Goal: Task Accomplishment & Management: Manage account settings

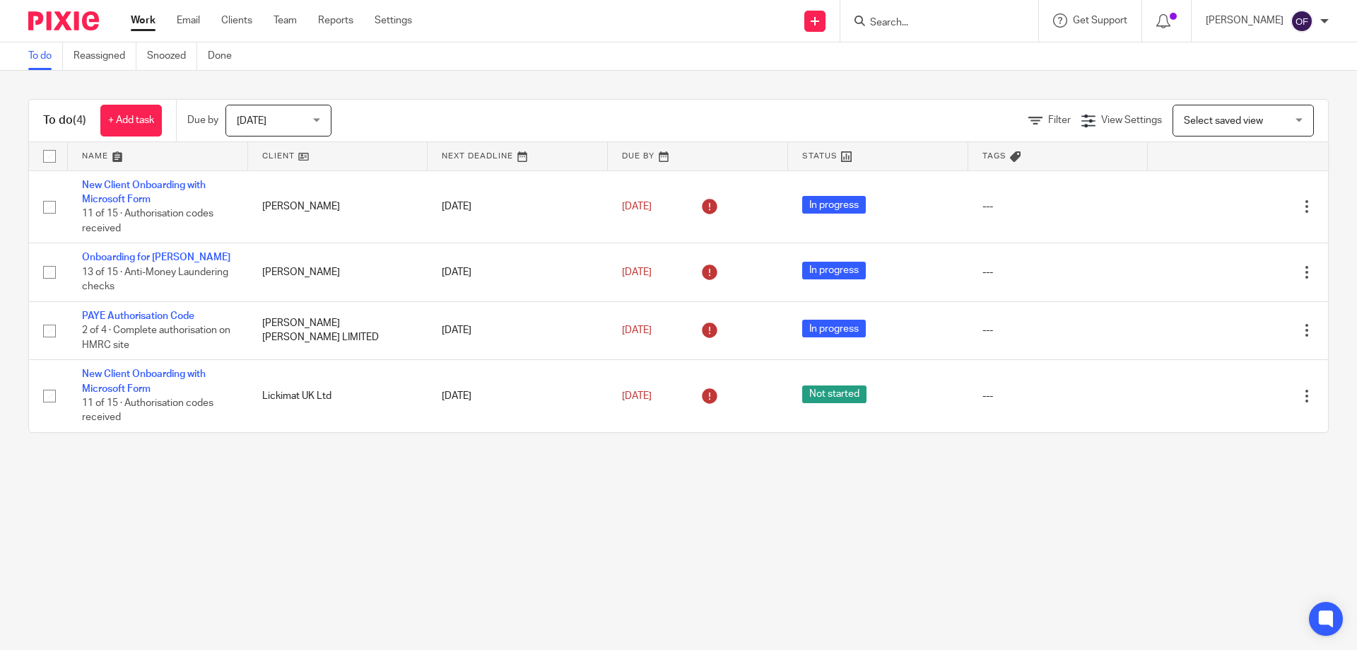
click at [900, 18] on input "Search" at bounding box center [932, 23] width 127 height 13
click at [929, 20] on input "Search" at bounding box center [932, 23] width 127 height 13
drag, startPoint x: 895, startPoint y: 20, endPoint x: 889, endPoint y: 25, distance: 8.5
click at [891, 25] on input "Search" at bounding box center [932, 23] width 127 height 13
type input "lic"
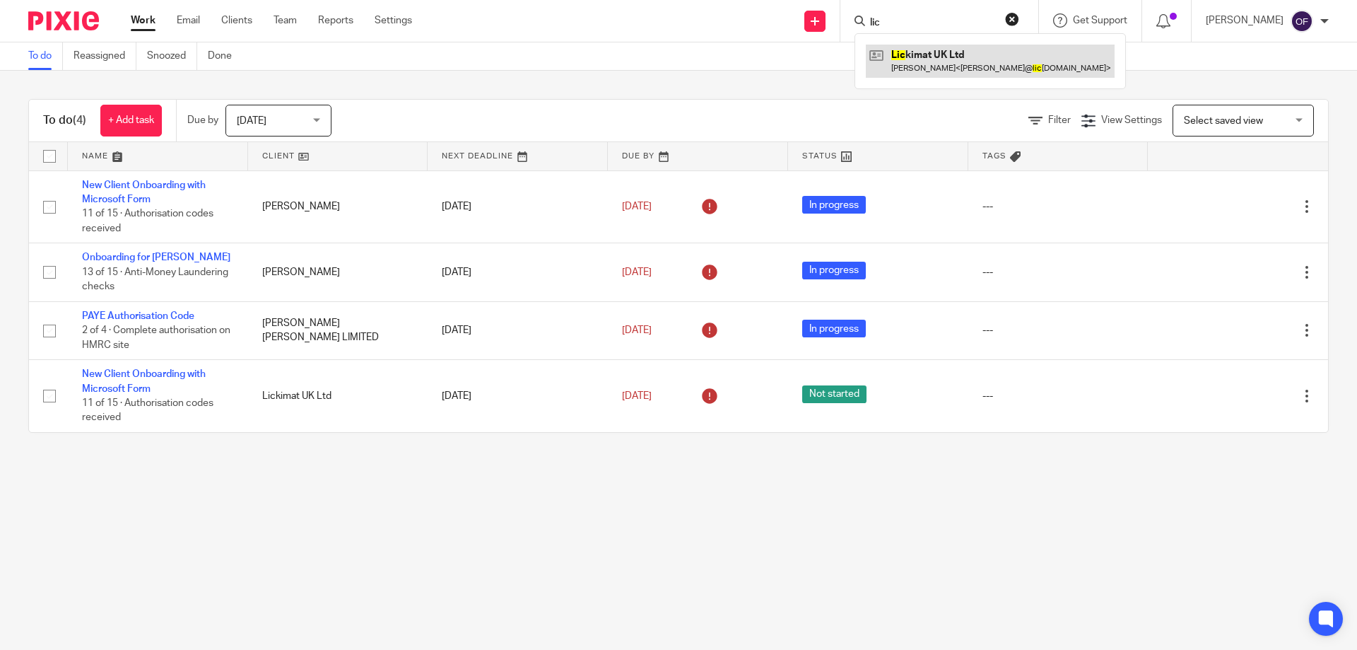
click at [893, 59] on link at bounding box center [990, 61] width 249 height 33
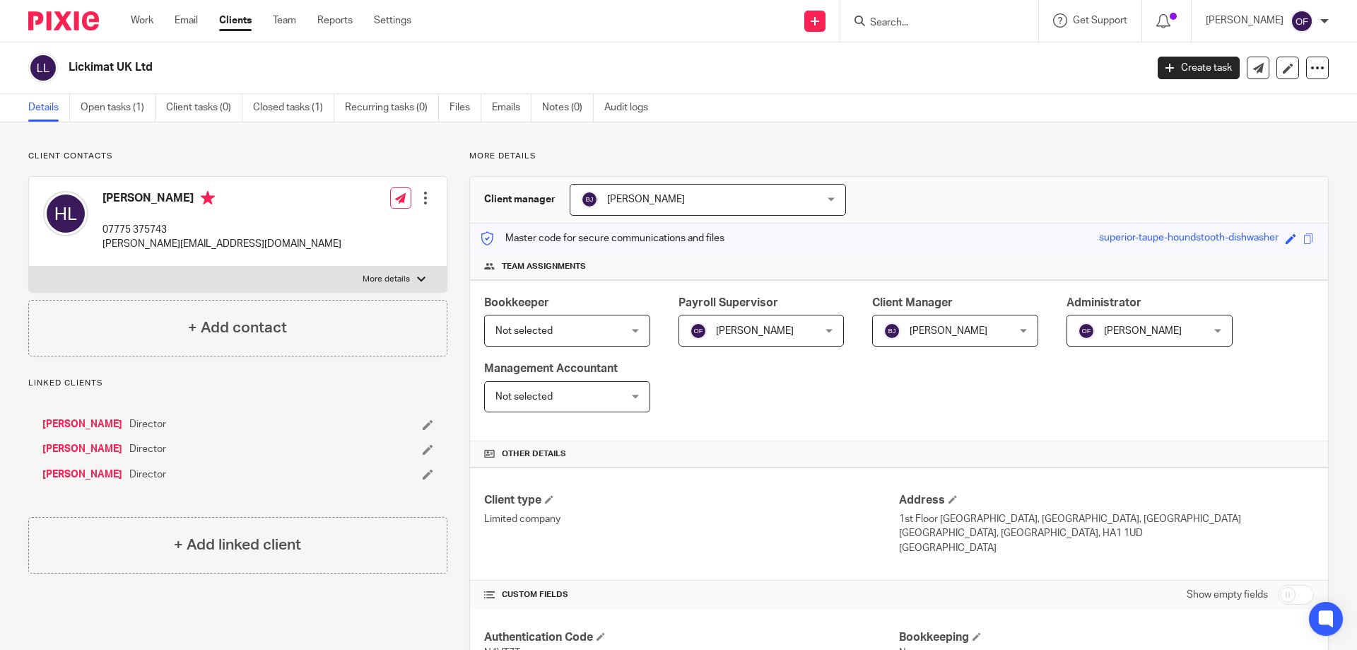
drag, startPoint x: 102, startPoint y: 201, endPoint x: 131, endPoint y: 200, distance: 28.3
click at [131, 200] on h4 "[PERSON_NAME]" at bounding box center [221, 200] width 239 height 18
copy h4 "Heidi"
click at [131, 199] on h4 "Heidi Luedecke" at bounding box center [221, 200] width 239 height 18
drag, startPoint x: 132, startPoint y: 199, endPoint x: 184, endPoint y: 202, distance: 51.7
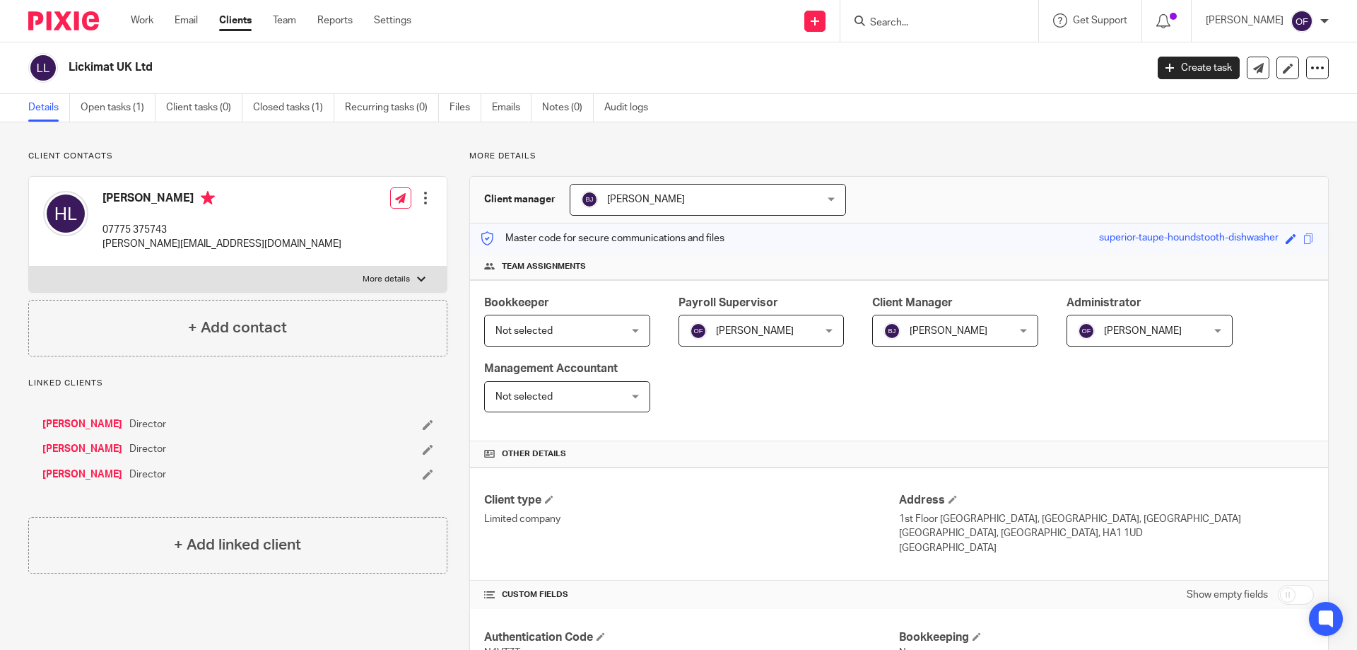
click at [184, 202] on h4 "Heidi Luedecke" at bounding box center [221, 200] width 239 height 18
copy h4 "Luedecke"
drag, startPoint x: 102, startPoint y: 242, endPoint x: 206, endPoint y: 237, distance: 104.7
click at [206, 237] on div "Heidi Luedecke 07775 375743 heidi@lickimat.com" at bounding box center [192, 221] width 298 height 75
copy p "heidi@lickimat.com"
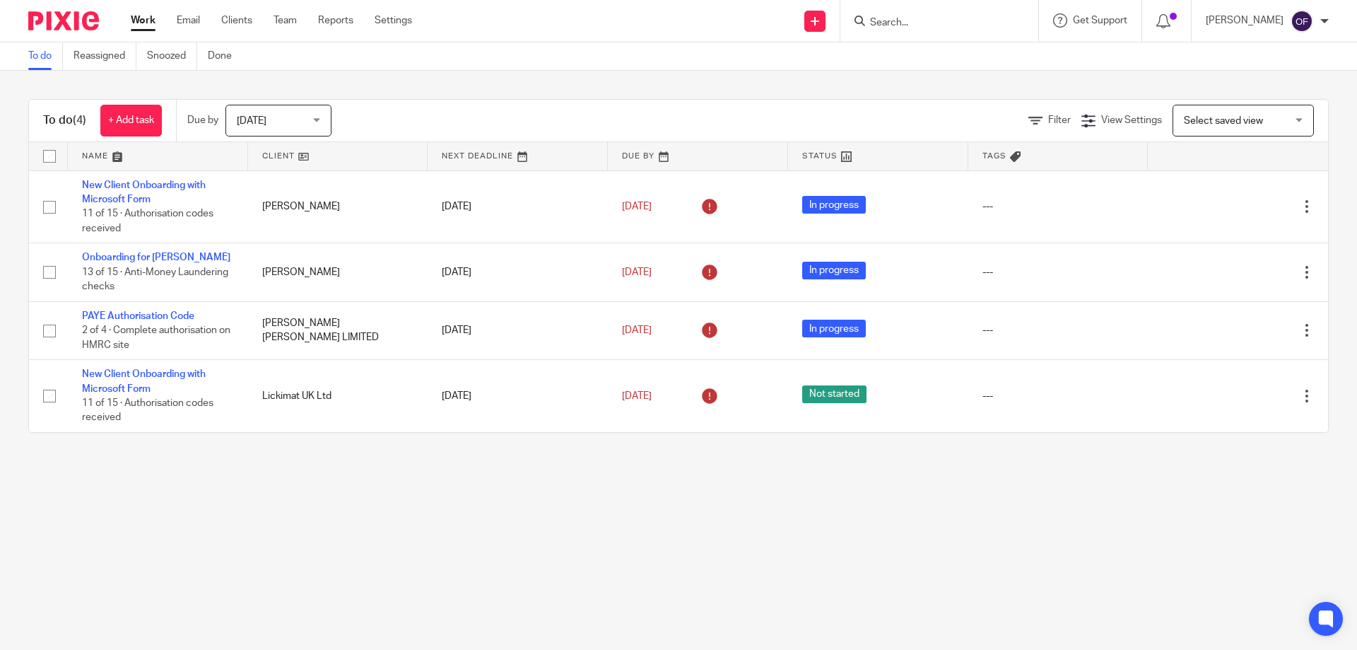
click at [873, 24] on input "Search" at bounding box center [932, 23] width 127 height 13
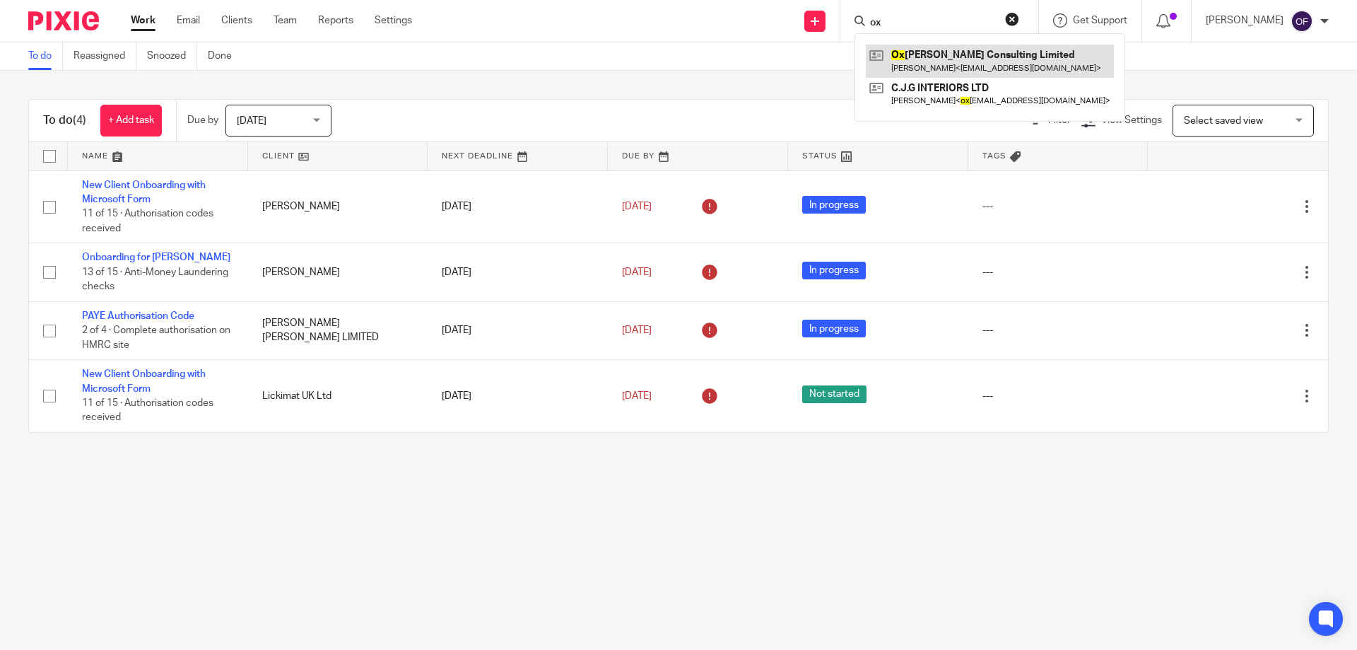
type input "ox"
click at [893, 63] on link at bounding box center [990, 61] width 248 height 33
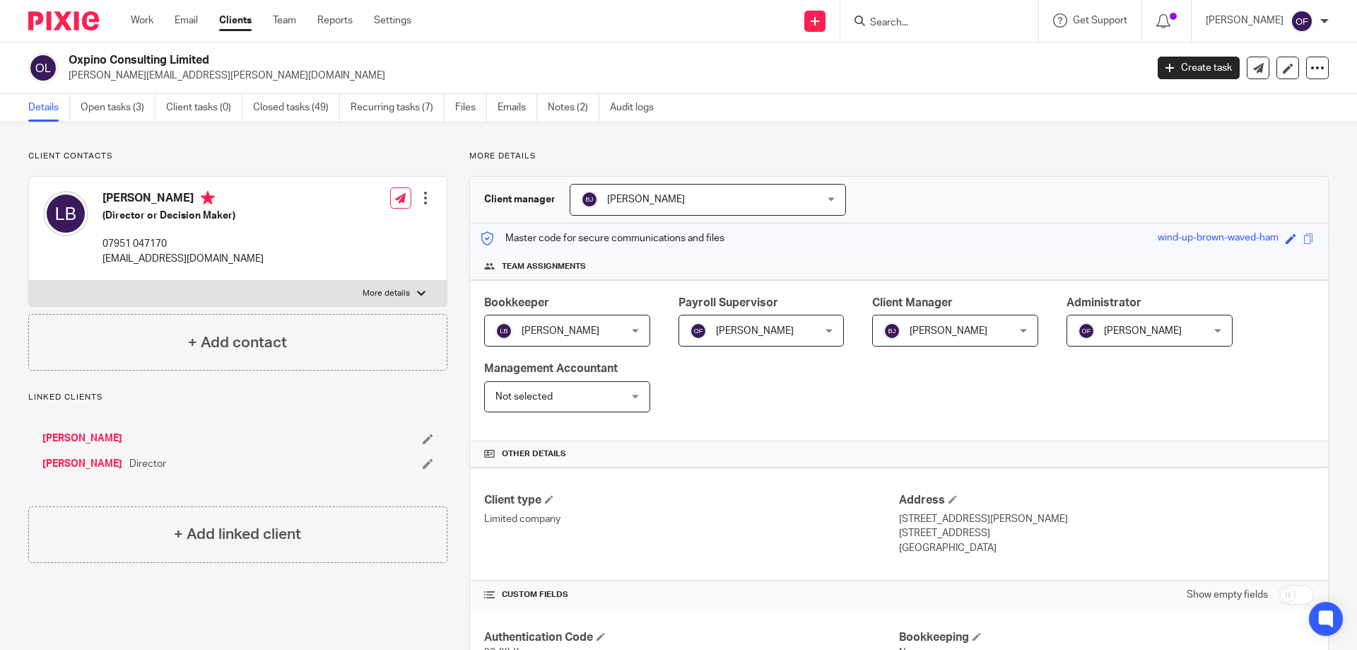
click at [418, 200] on div at bounding box center [425, 198] width 14 height 14
click at [357, 228] on link "Edit contact" at bounding box center [358, 229] width 135 height 20
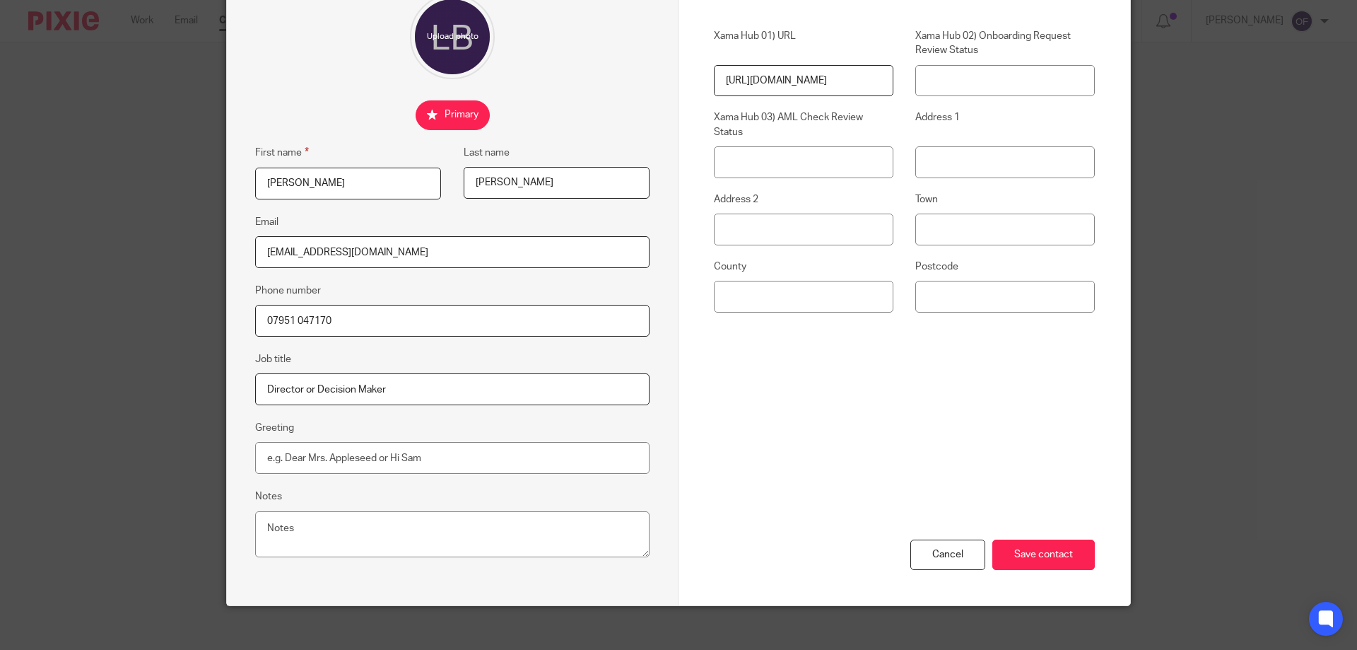
scroll to position [141, 0]
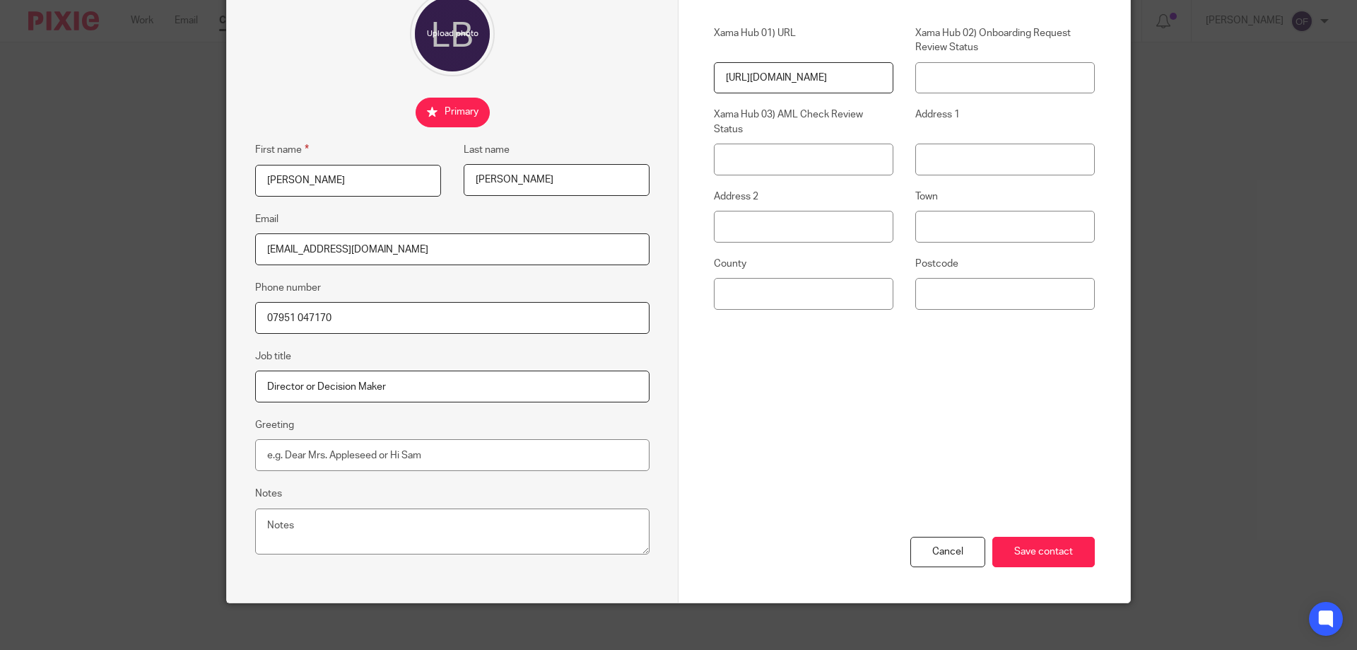
drag, startPoint x: 409, startPoint y: 250, endPoint x: 172, endPoint y: 266, distance: 237.3
click at [172, 266] on div "Edit contact First name [PERSON_NAME] Last name [PERSON_NAME] Email [EMAIL_ADDR…" at bounding box center [678, 325] width 1357 height 650
paste input "@[DOMAIN_NAME]"
type input "[PERSON_NAME][EMAIL_ADDRESS][DOMAIN_NAME]"
click at [1045, 551] on input "Save contact" at bounding box center [1043, 551] width 102 height 30
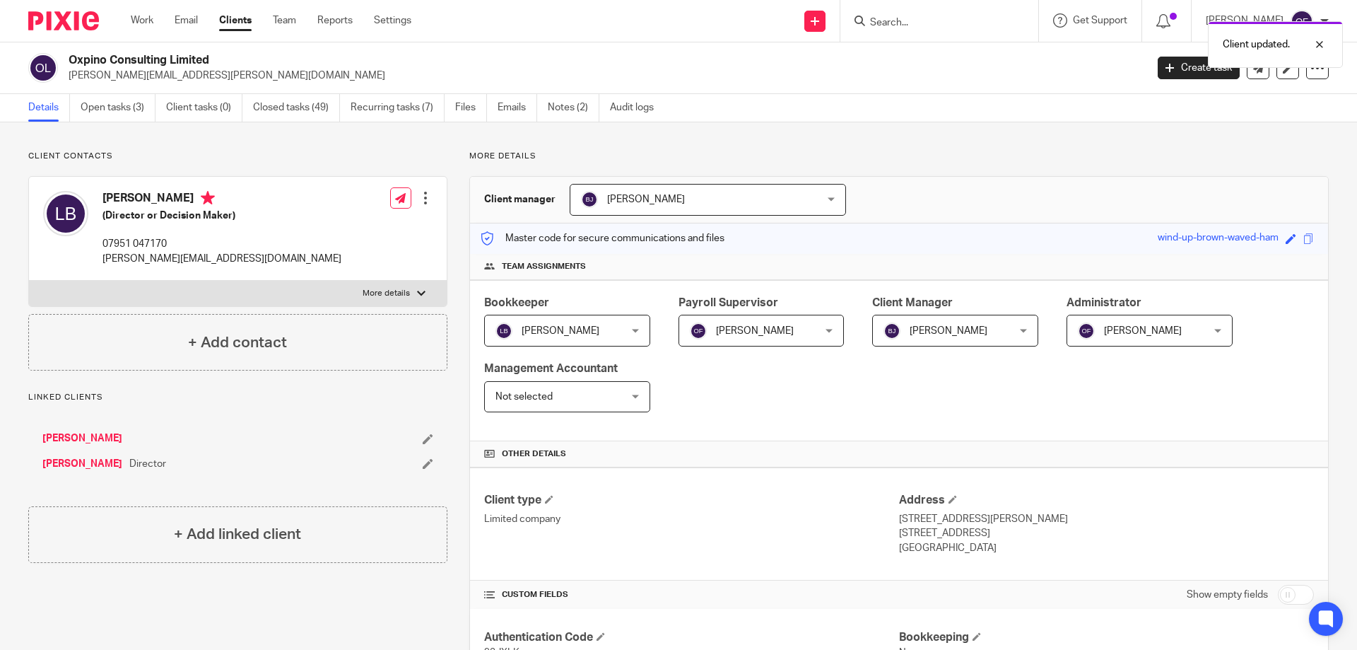
click at [69, 463] on link "[PERSON_NAME]" at bounding box center [82, 464] width 80 height 14
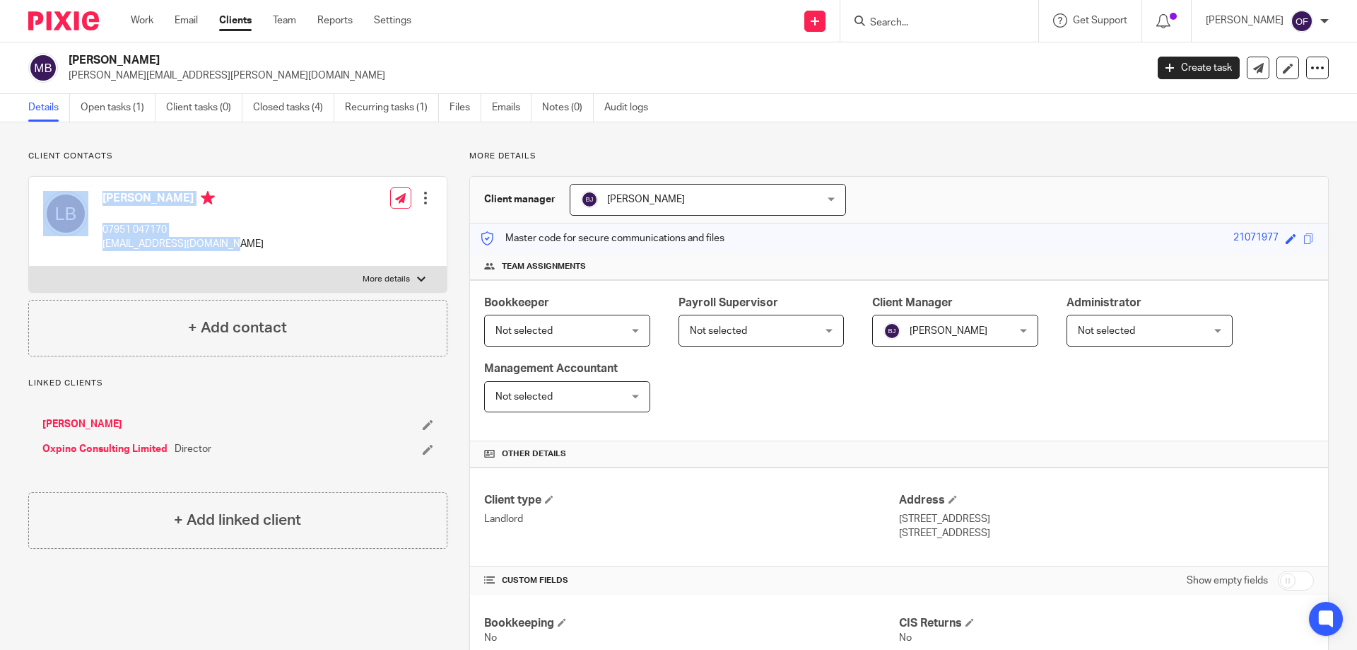
drag, startPoint x: 229, startPoint y: 244, endPoint x: 163, endPoint y: 267, distance: 69.7
click at [95, 252] on div "Lewis Butler 07951 047170 lewis123butler@gmail.com Edit contact Create client f…" at bounding box center [238, 222] width 418 height 90
click at [343, 242] on div "Lewis Butler 07951 047170 lewis123butler@gmail.com Edit contact Create client f…" at bounding box center [238, 222] width 418 height 90
click at [424, 195] on div at bounding box center [425, 198] width 14 height 14
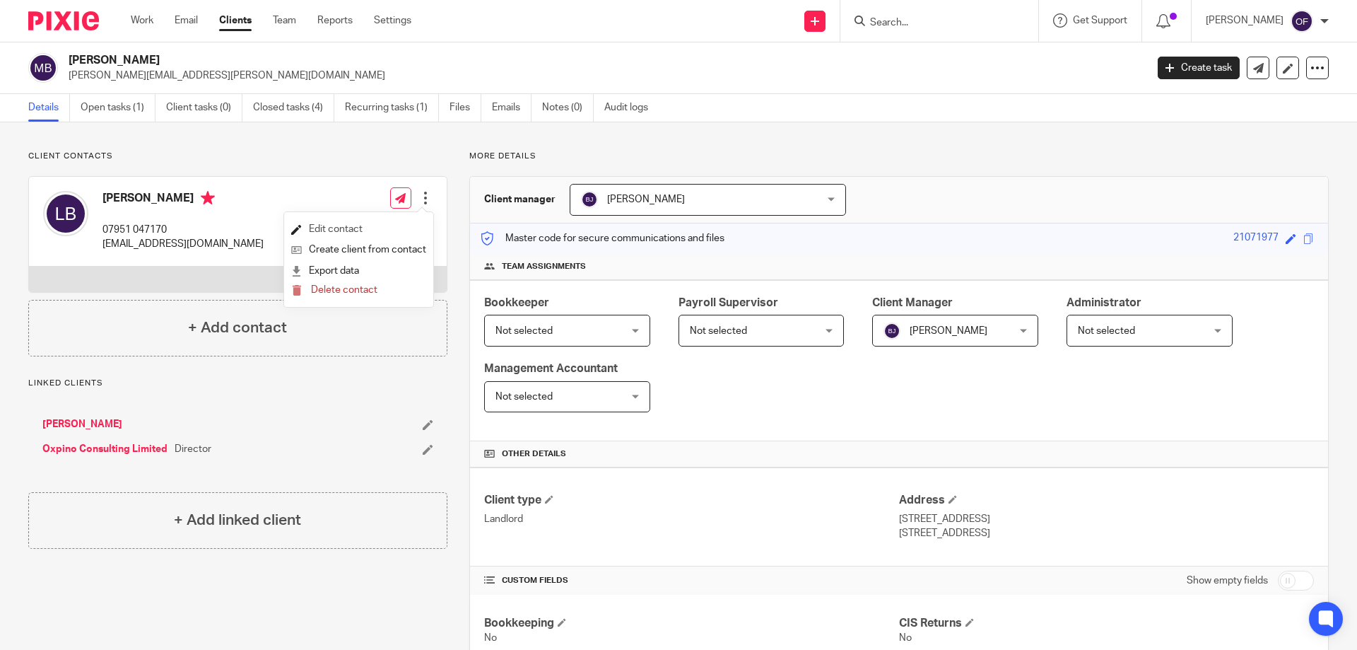
click at [360, 232] on link "Edit contact" at bounding box center [358, 229] width 135 height 20
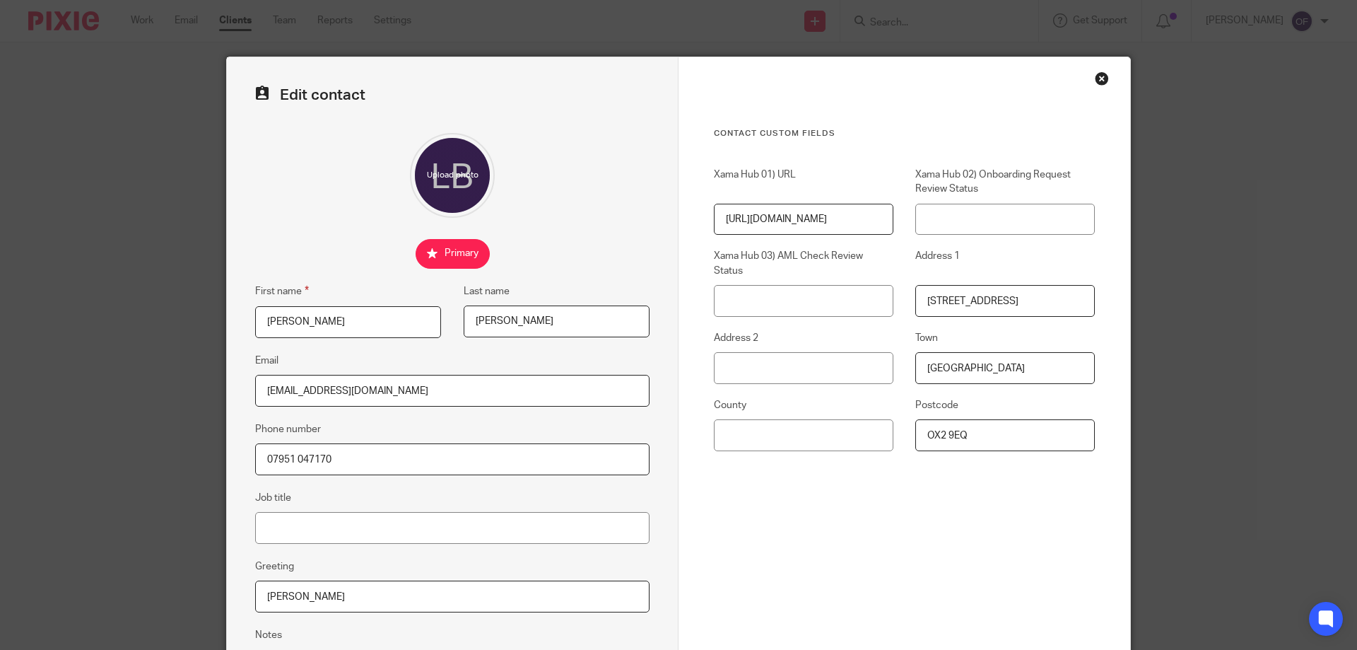
drag, startPoint x: 407, startPoint y: 384, endPoint x: 222, endPoint y: 389, distance: 185.2
click at [227, 389] on div "Edit contact First name Lewis Last name Butler Email lewis123butler@gmail.com P…" at bounding box center [453, 400] width 452 height 686
paste input "@oxp.earth"
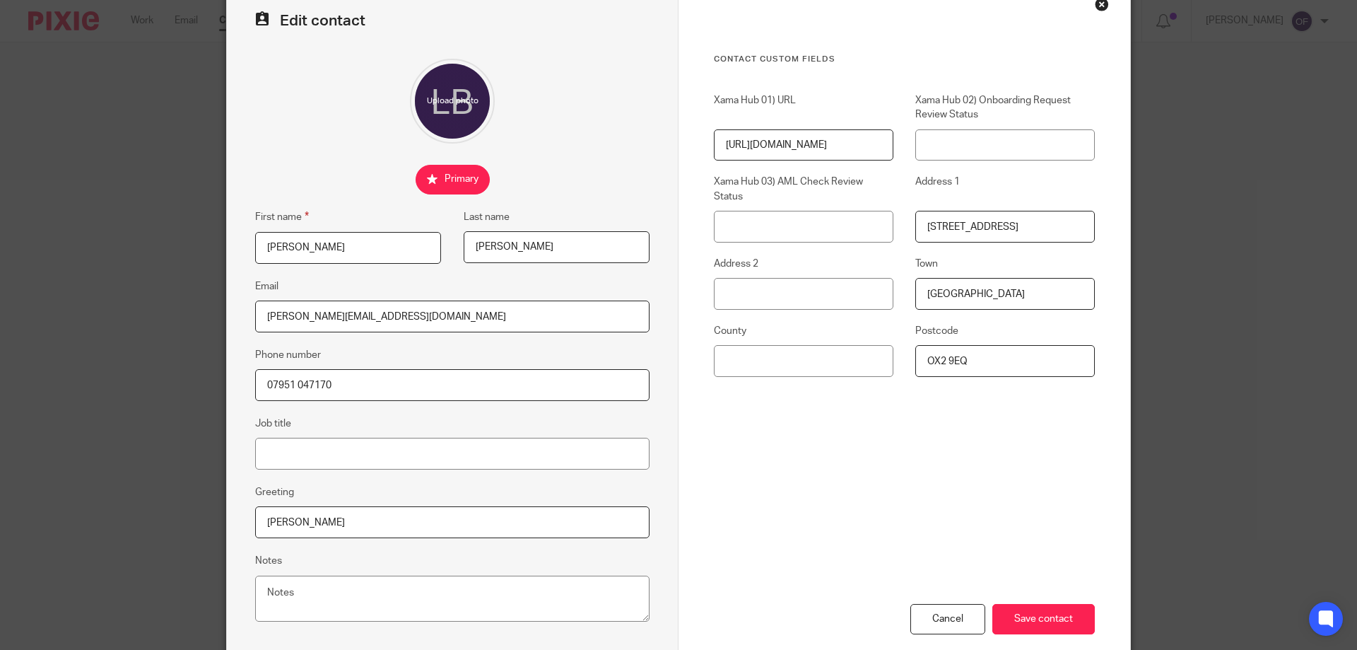
scroll to position [151, 0]
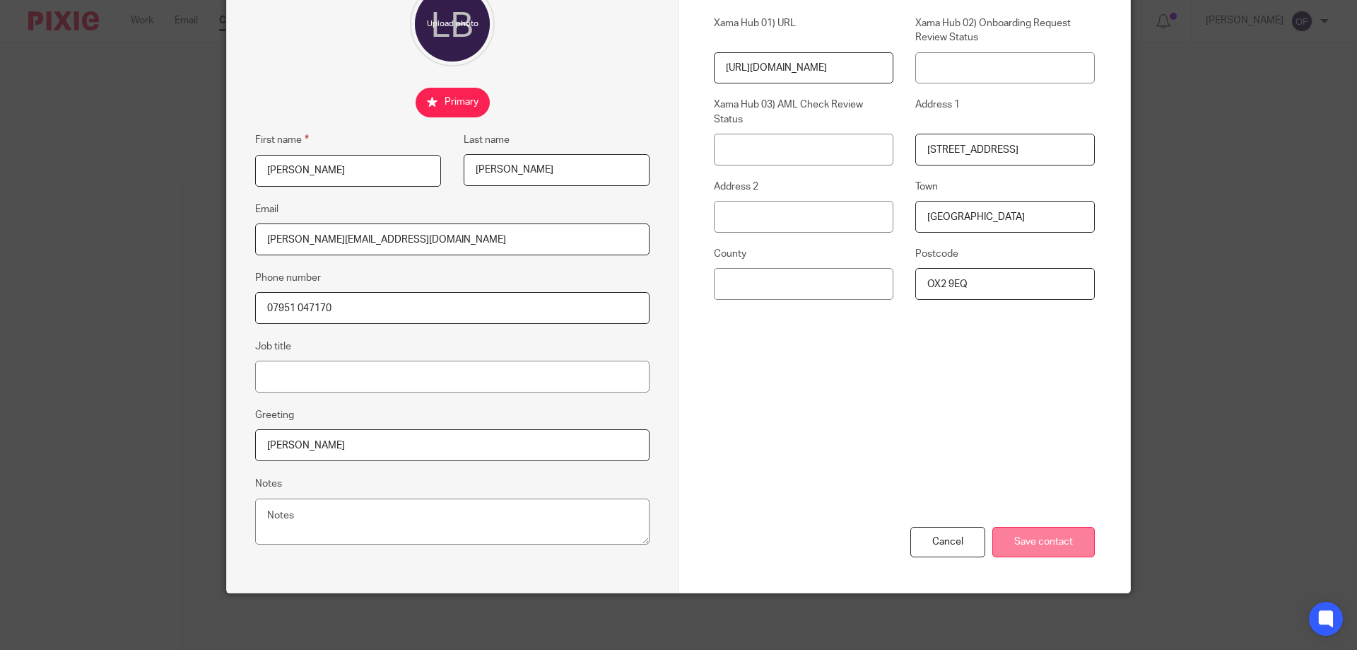
type input "lewis@oxp.earth"
click at [1029, 535] on input "Save contact" at bounding box center [1043, 542] width 102 height 30
